Goal: Transaction & Acquisition: Download file/media

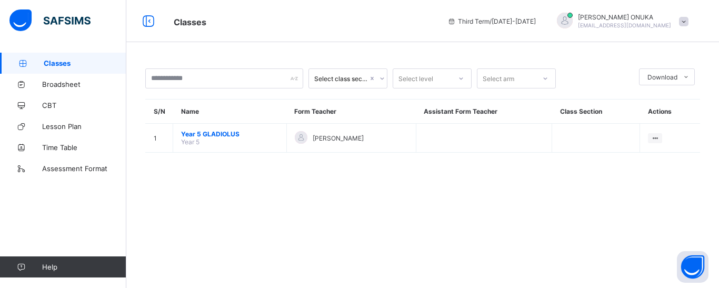
click at [86, 64] on span "Classes" at bounding box center [85, 63] width 83 height 8
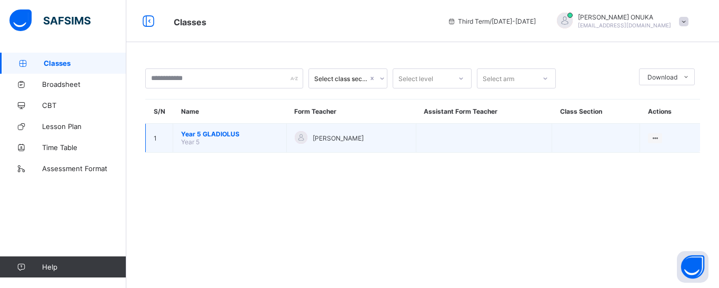
click at [206, 134] on span "Year 5 GLADIOLUS" at bounding box center [229, 134] width 97 height 8
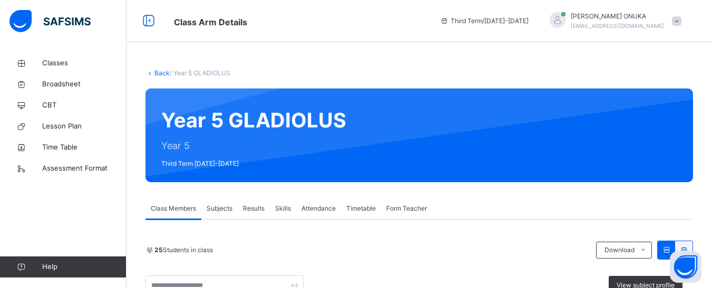
click at [253, 209] on span "Results" at bounding box center [254, 208] width 22 height 9
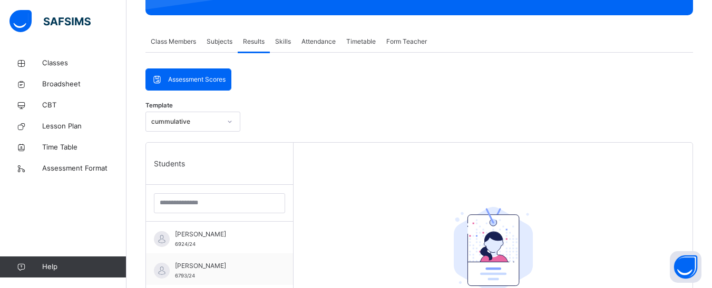
scroll to position [169, 0]
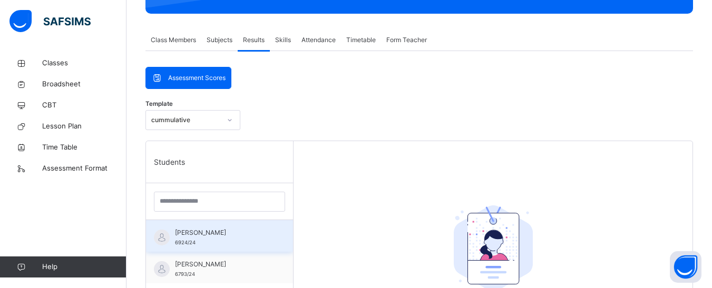
click at [217, 233] on span "Abdallah ABUBAKAR" at bounding box center [222, 232] width 94 height 9
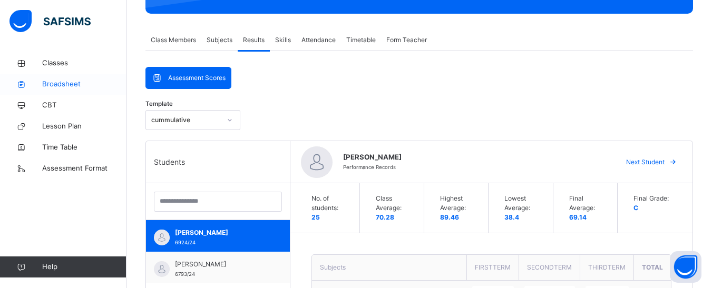
click at [72, 84] on span "Broadsheet" at bounding box center [84, 84] width 84 height 11
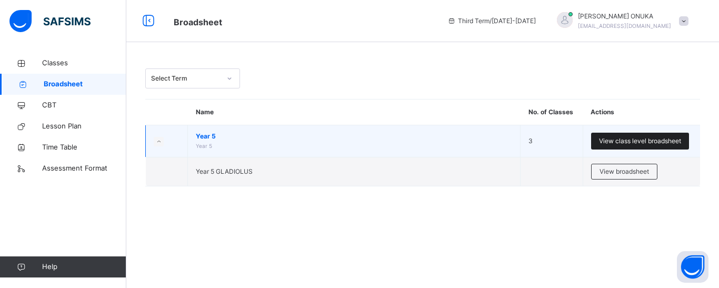
click at [612, 141] on span "View class level broadsheet" at bounding box center [640, 140] width 82 height 9
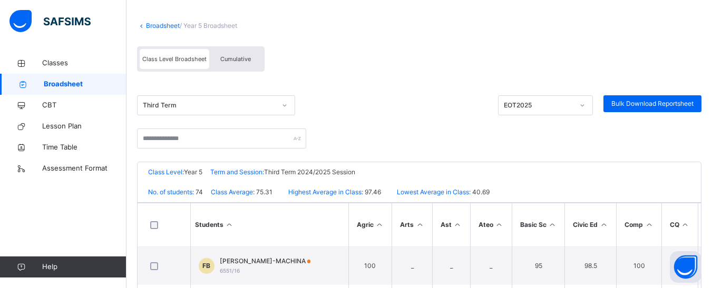
scroll to position [84, 0]
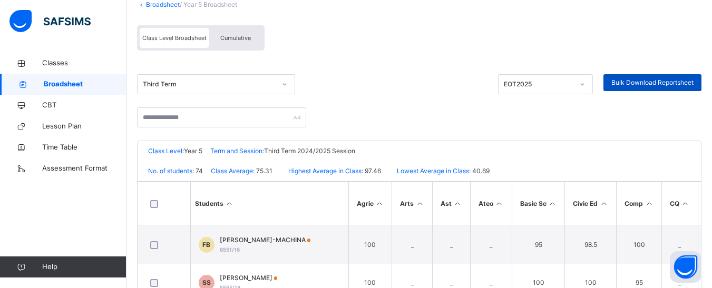
click at [641, 77] on div "Bulk Download Reportsheet" at bounding box center [652, 82] width 98 height 17
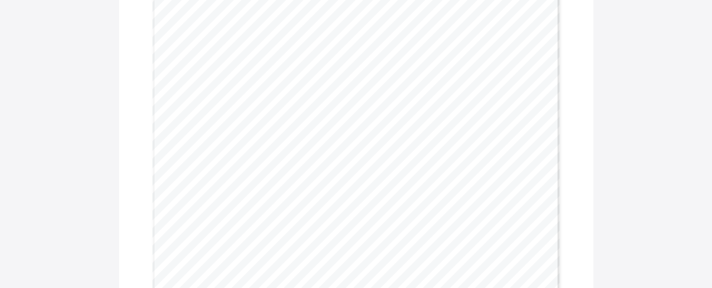
scroll to position [358, 0]
